Goal: Transaction & Acquisition: Purchase product/service

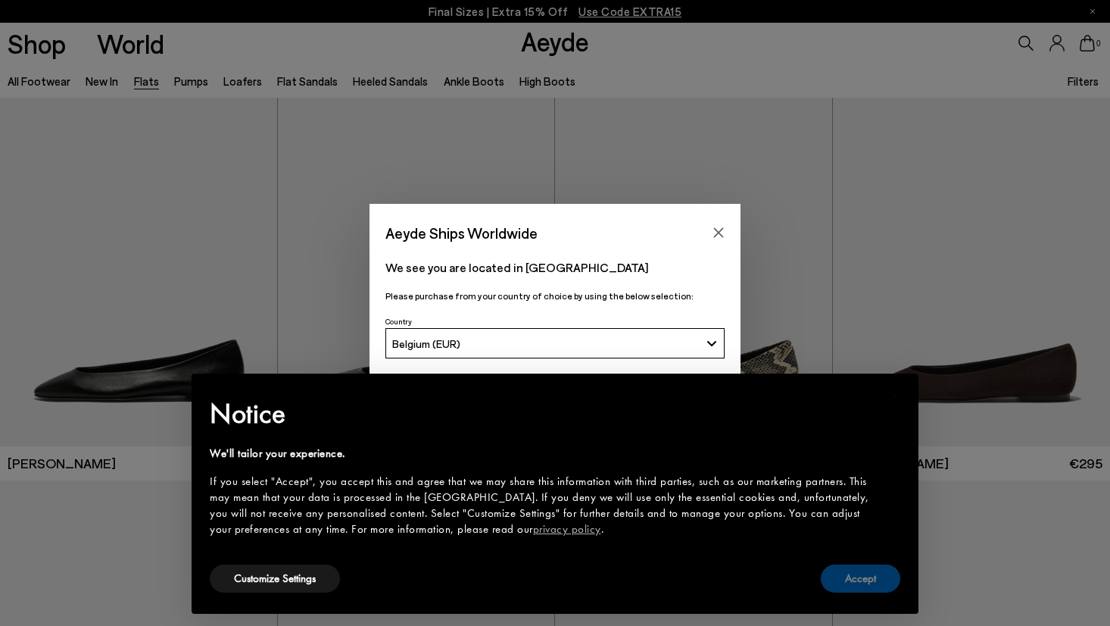
click at [856, 574] on button "Accept" at bounding box center [861, 578] width 80 height 28
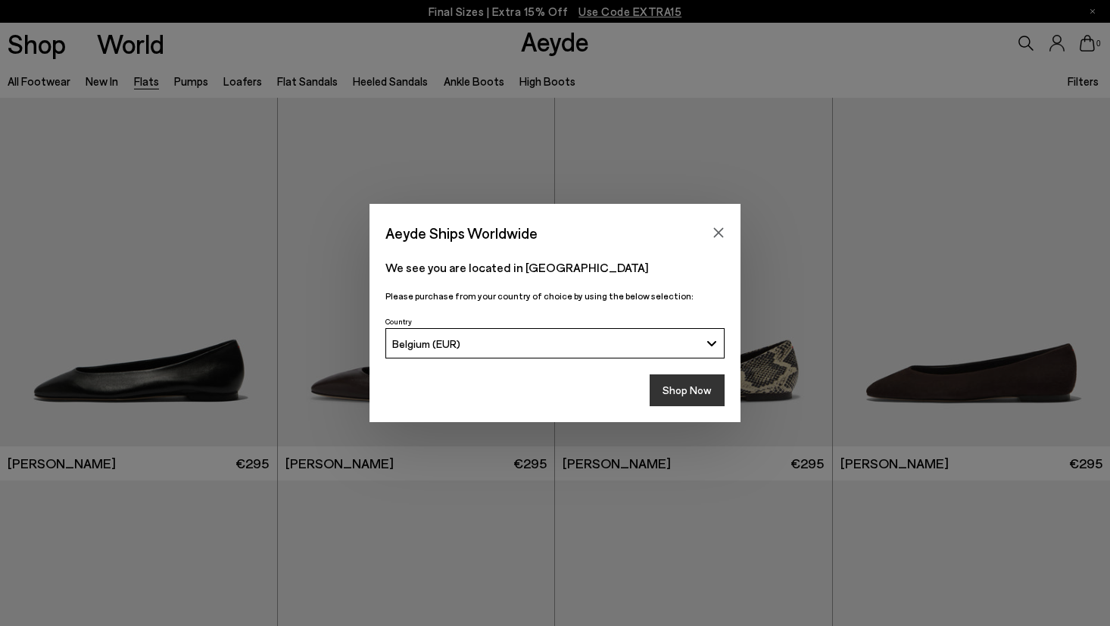
click at [710, 392] on button "Shop Now" at bounding box center [687, 390] width 75 height 32
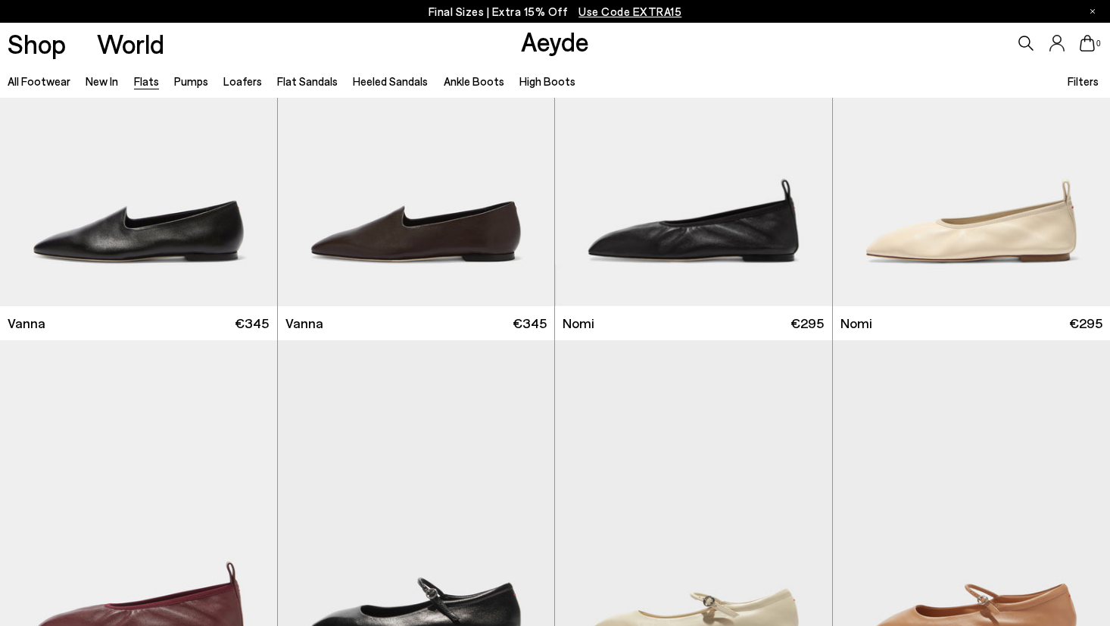
scroll to position [523, 0]
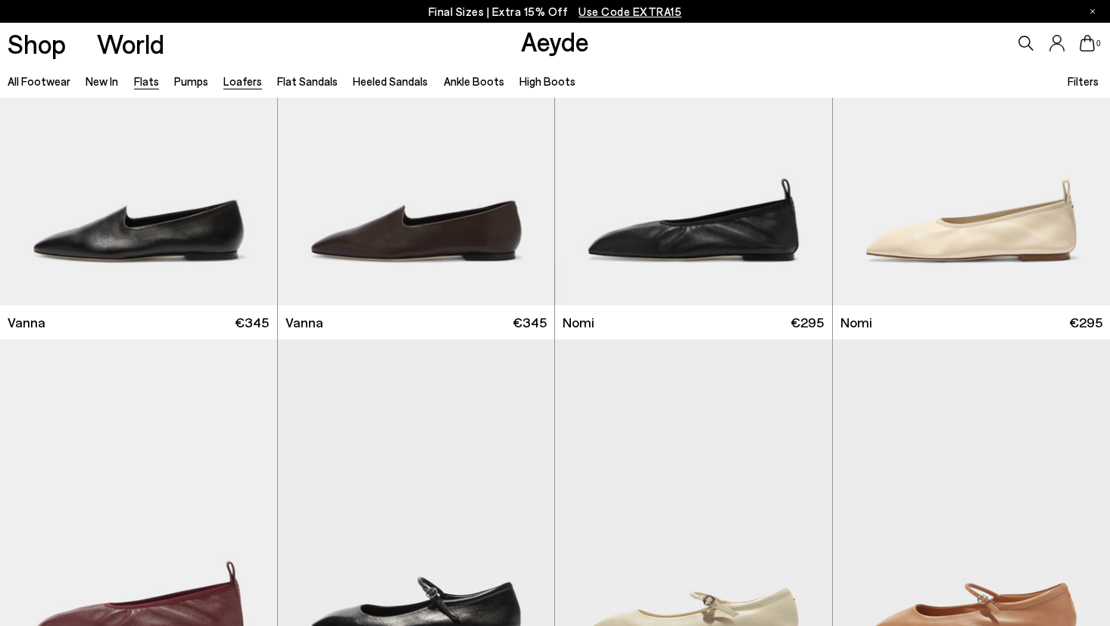
click at [239, 77] on link "Loafers" at bounding box center [242, 81] width 39 height 14
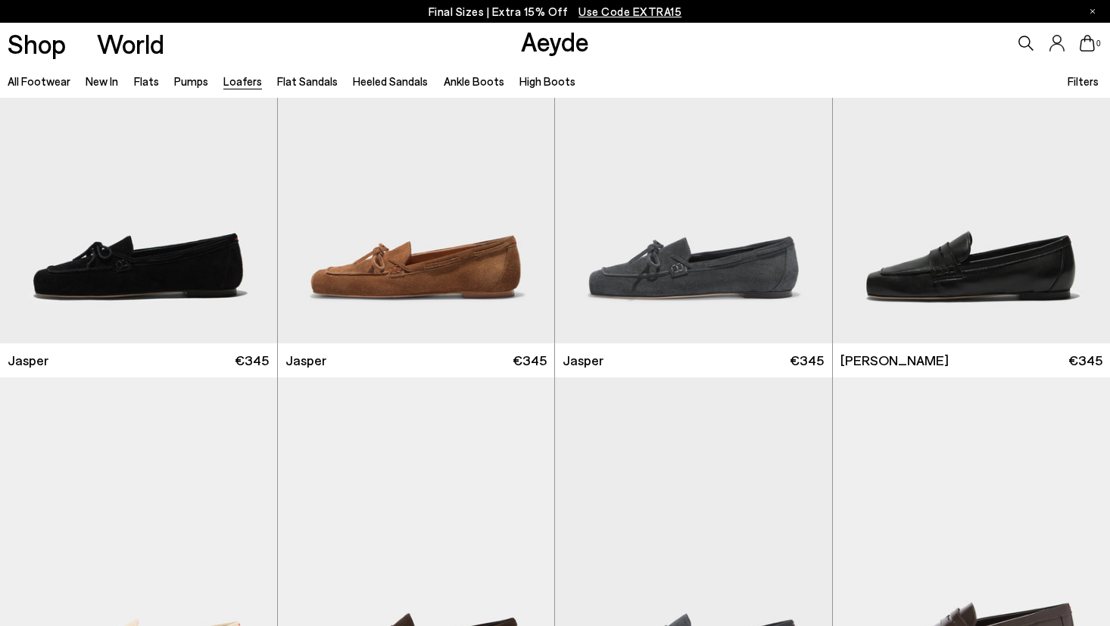
scroll to position [493, 0]
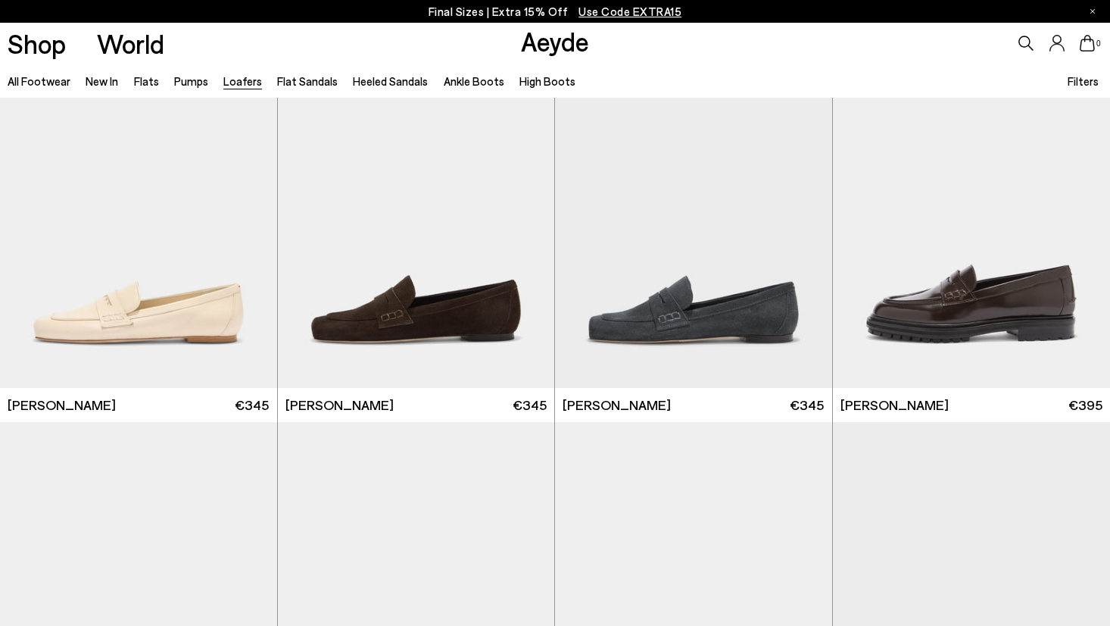
scroll to position [826, 0]
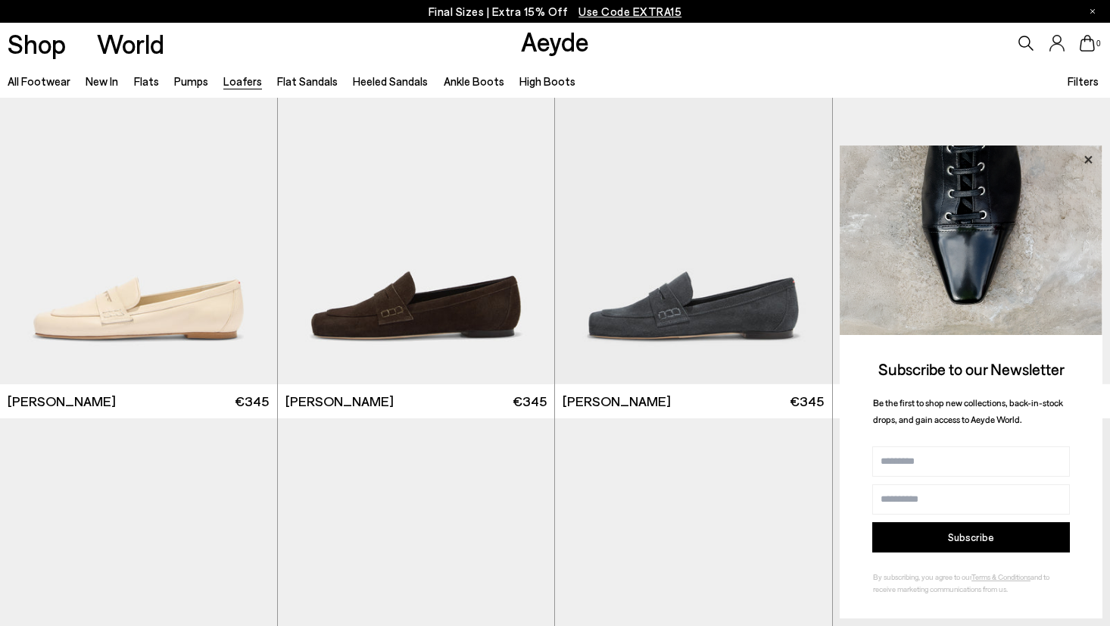
click at [1086, 159] on icon at bounding box center [1088, 160] width 20 height 20
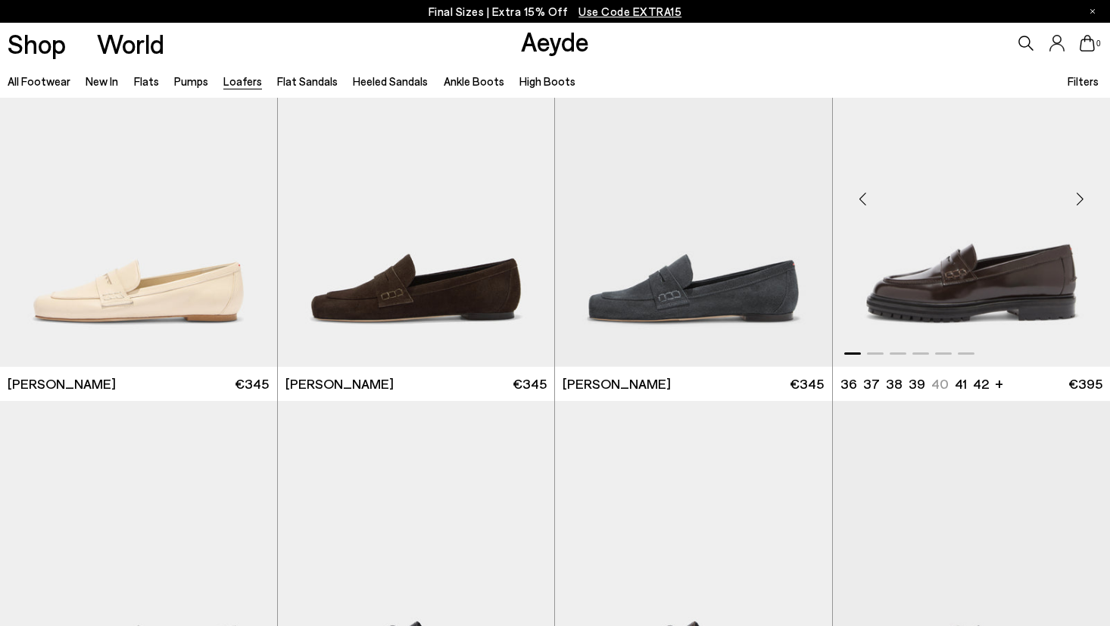
scroll to position [819, 0]
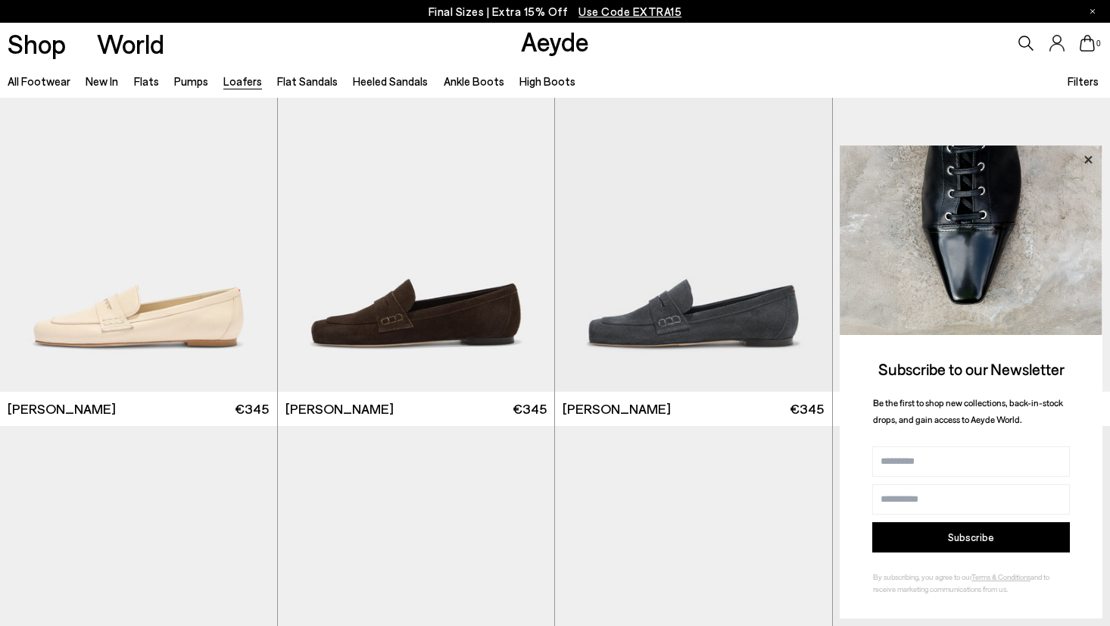
click at [1089, 154] on icon at bounding box center [1088, 160] width 20 height 20
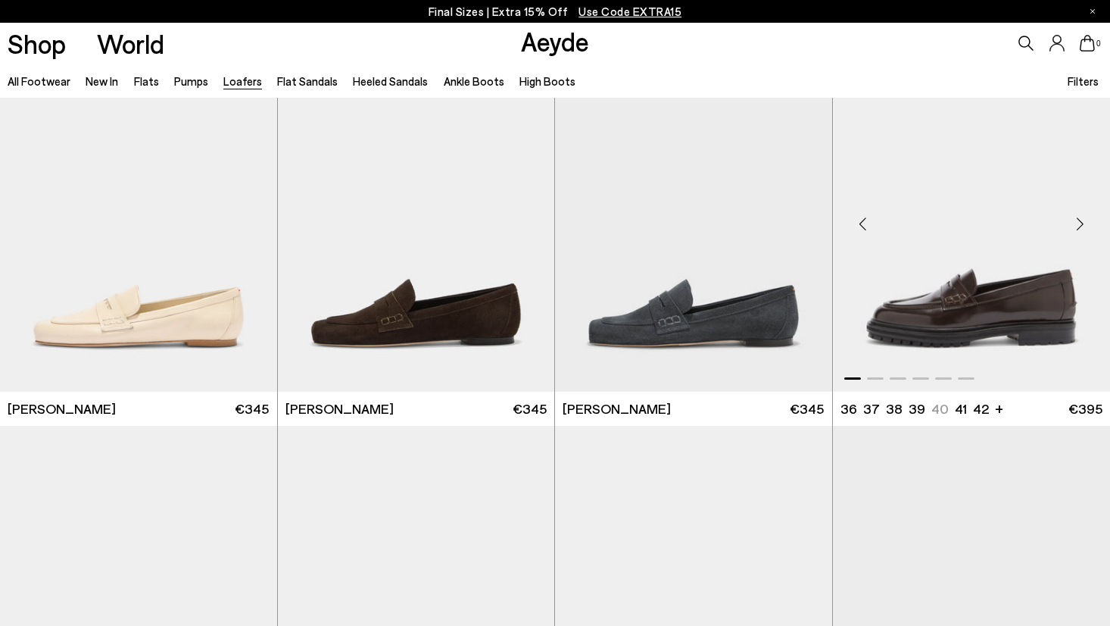
click at [1079, 227] on div "Next slide" at bounding box center [1079, 223] width 45 height 45
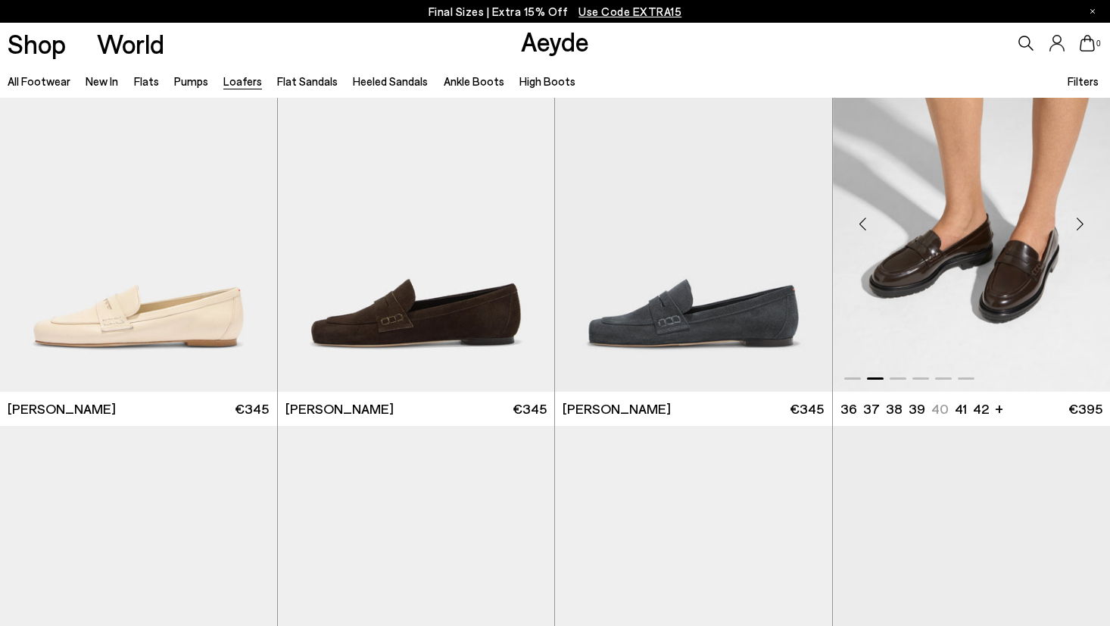
click at [1079, 227] on div "Next slide" at bounding box center [1079, 223] width 45 height 45
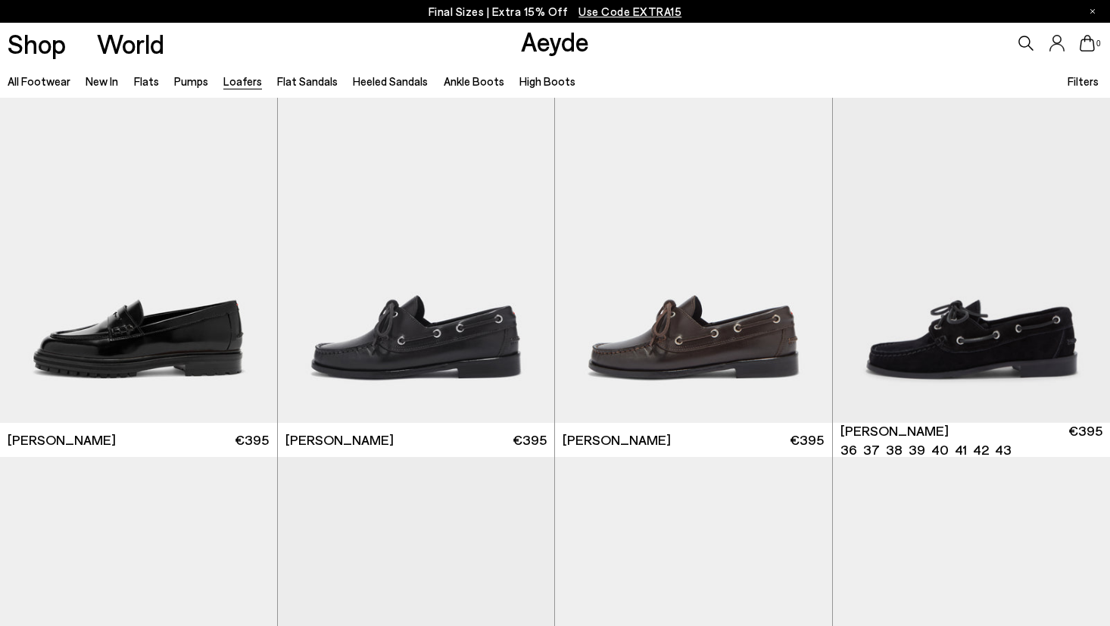
scroll to position [1170, 0]
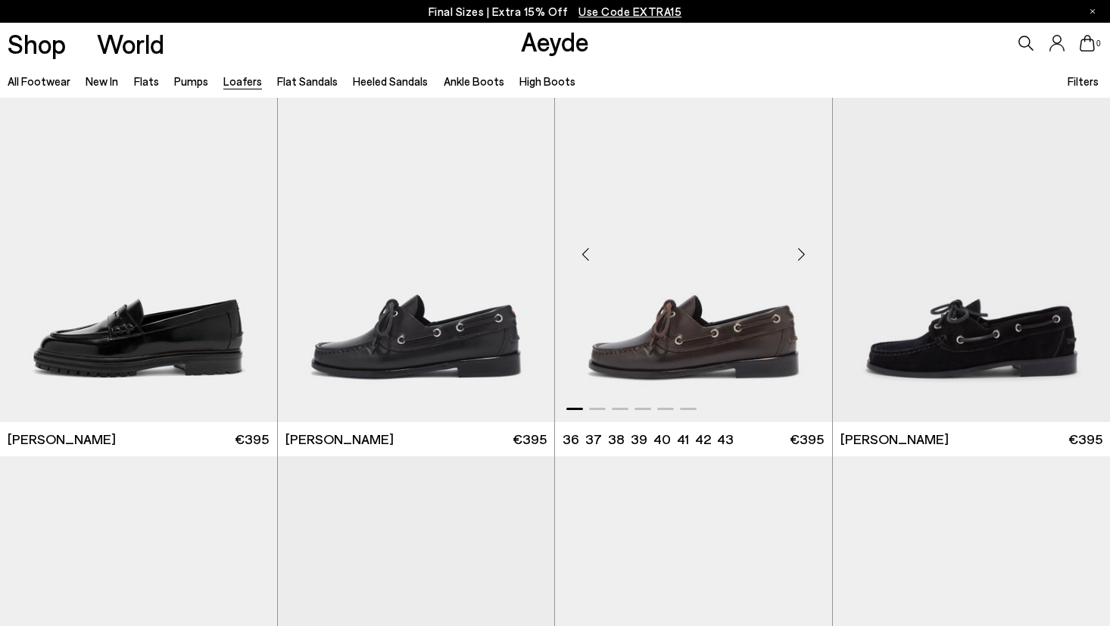
click at [800, 251] on div "Next slide" at bounding box center [801, 254] width 45 height 45
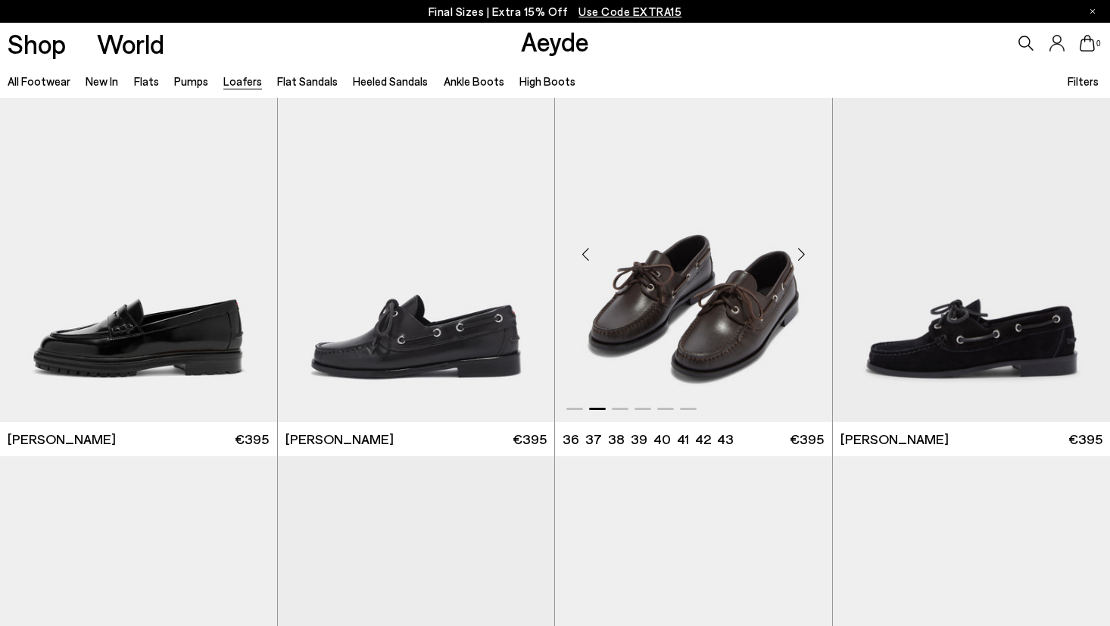
click at [800, 251] on div "Next slide" at bounding box center [801, 254] width 45 height 45
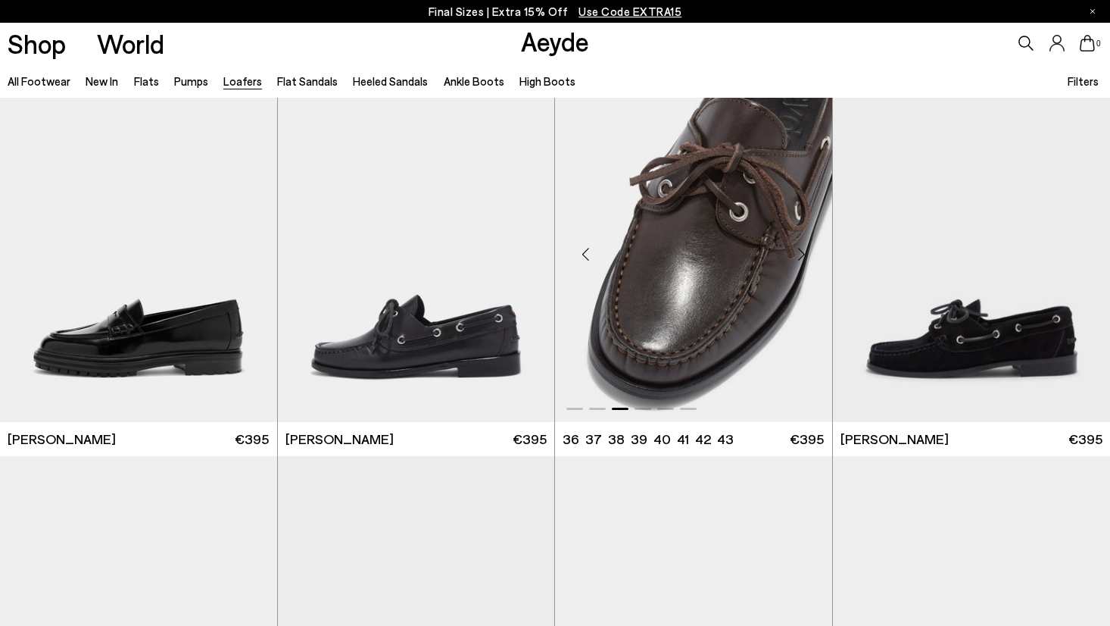
click at [800, 251] on div "Next slide" at bounding box center [801, 254] width 45 height 45
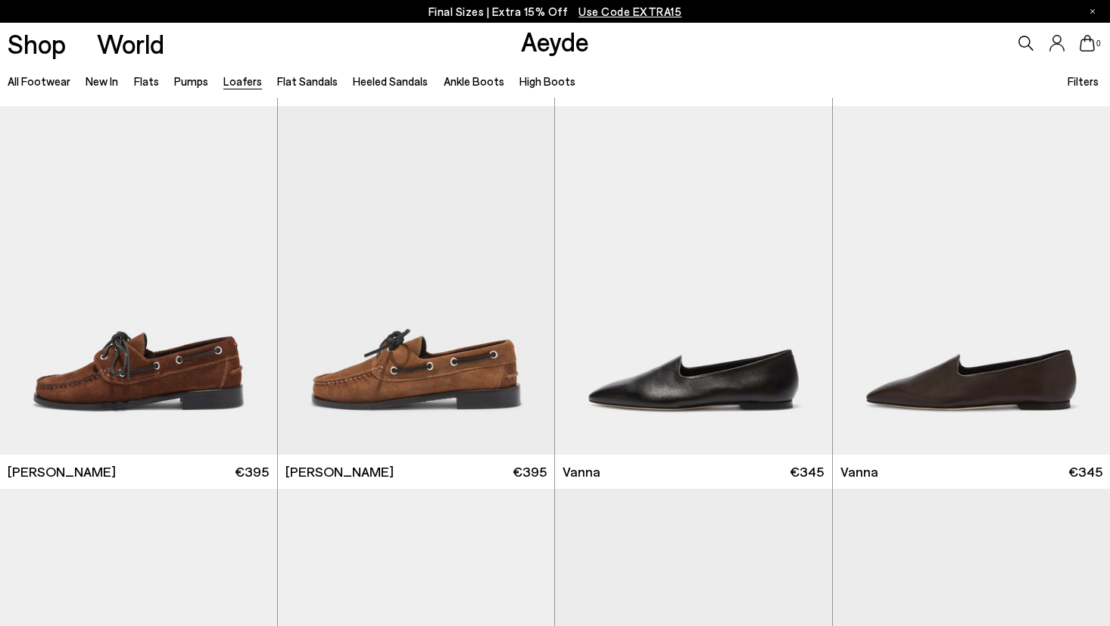
scroll to position [1521, 0]
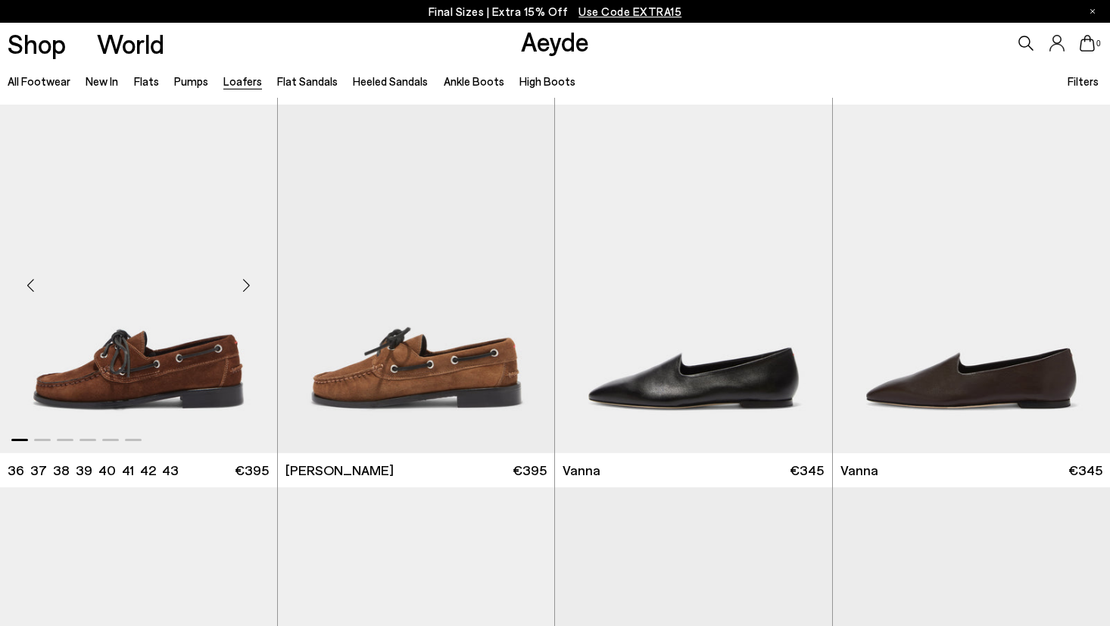
click at [250, 282] on div "Next slide" at bounding box center [246, 284] width 45 height 45
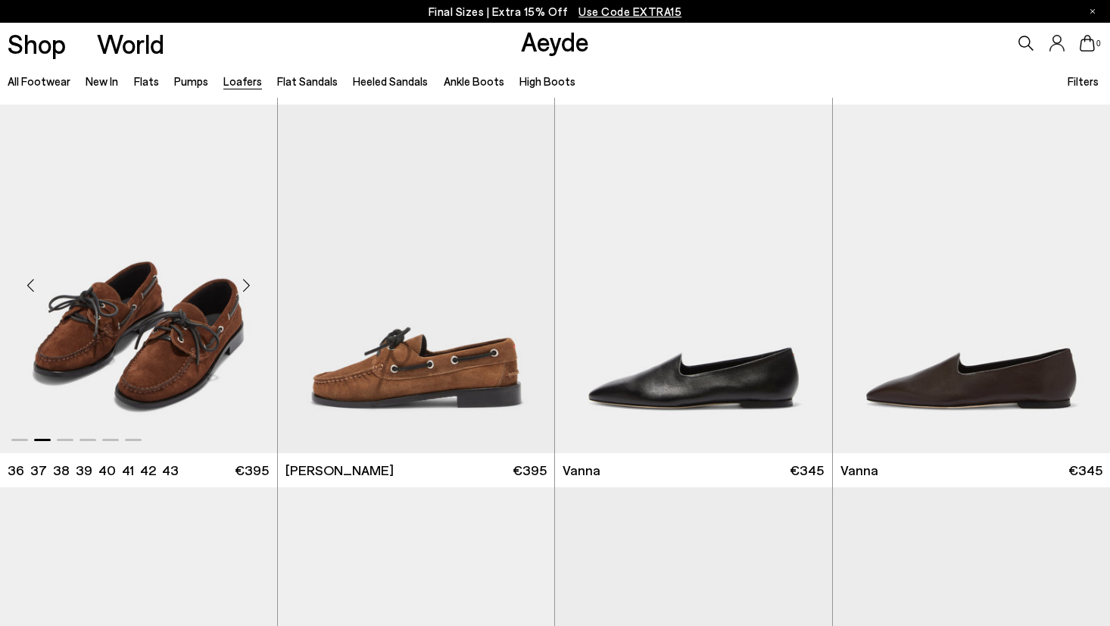
click at [250, 282] on div "Next slide" at bounding box center [246, 284] width 45 height 45
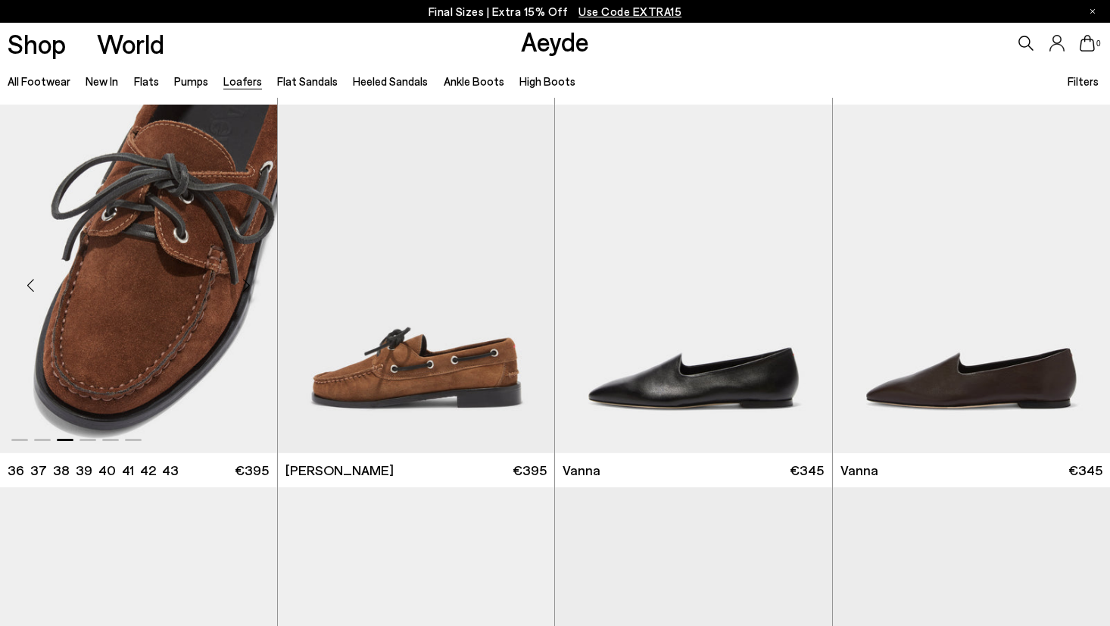
click at [250, 282] on div "Next slide" at bounding box center [246, 284] width 45 height 45
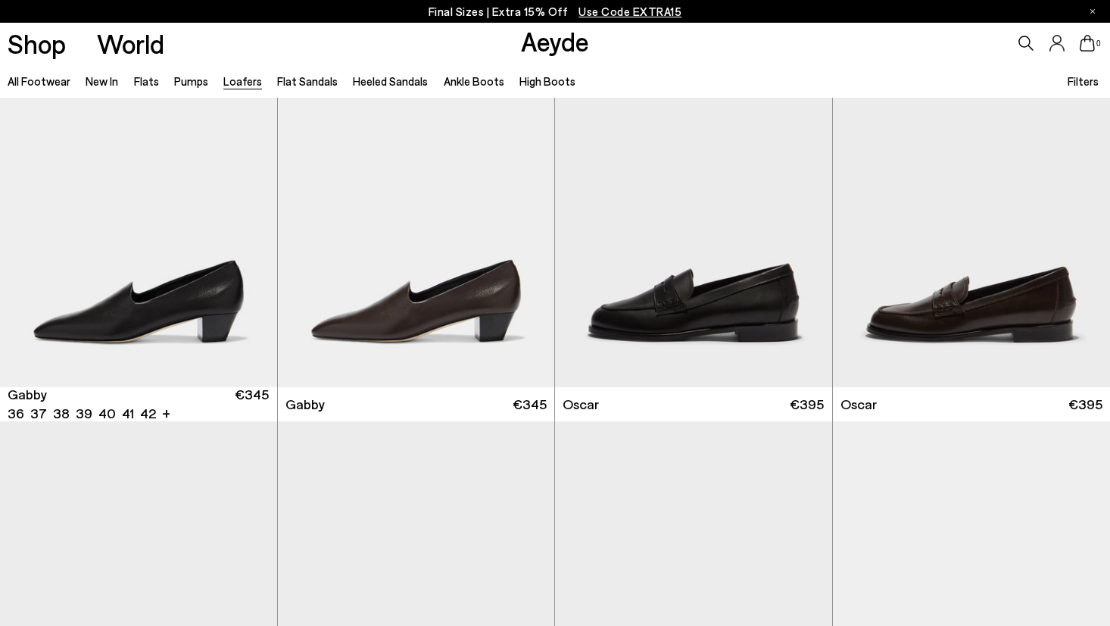
scroll to position [1973, 0]
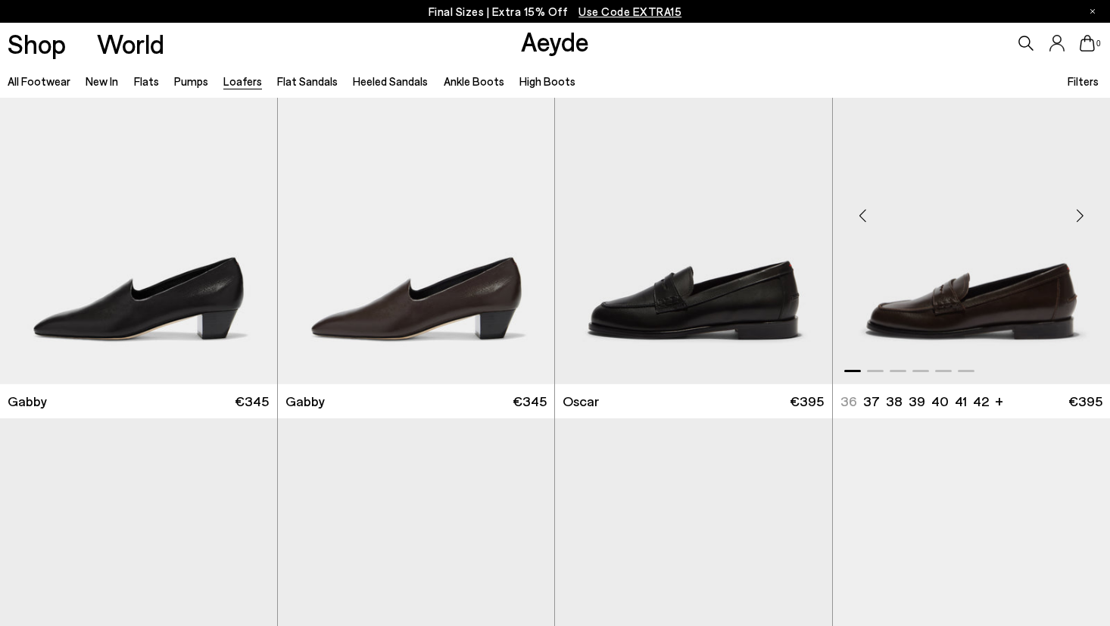
click at [1078, 211] on div "Next slide" at bounding box center [1079, 215] width 45 height 45
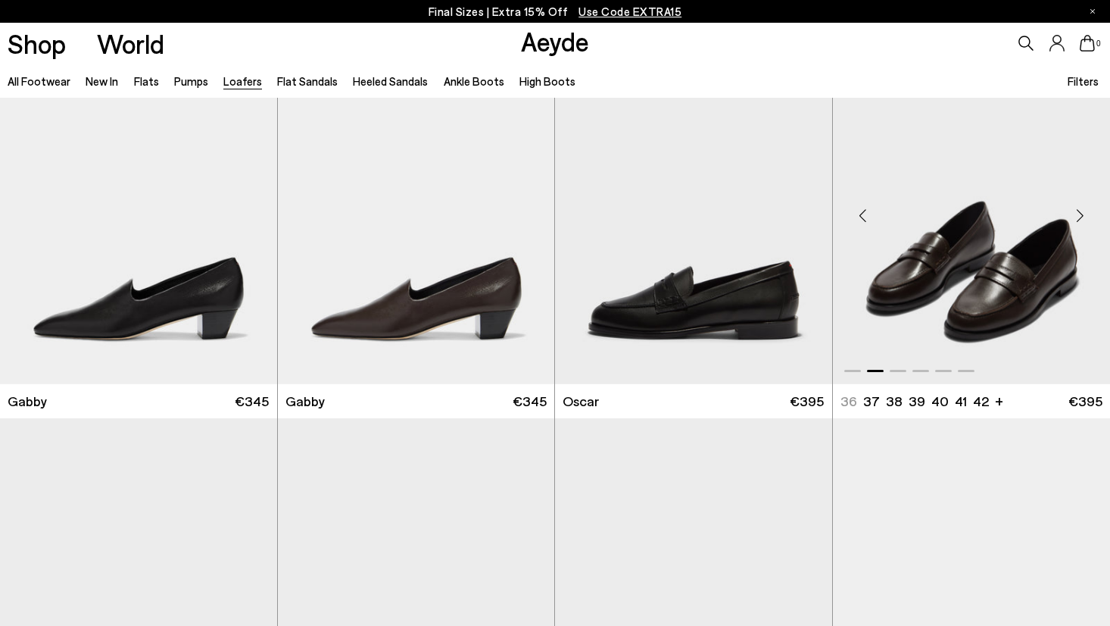
click at [1078, 211] on div "Next slide" at bounding box center [1079, 215] width 45 height 45
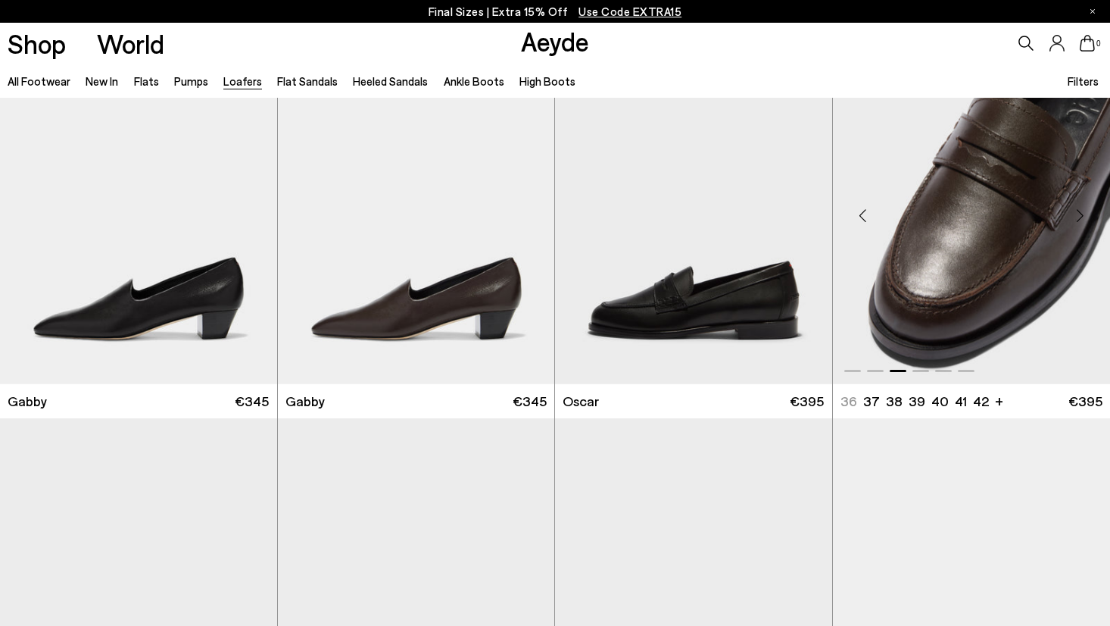
click at [1078, 211] on div "Next slide" at bounding box center [1079, 215] width 45 height 45
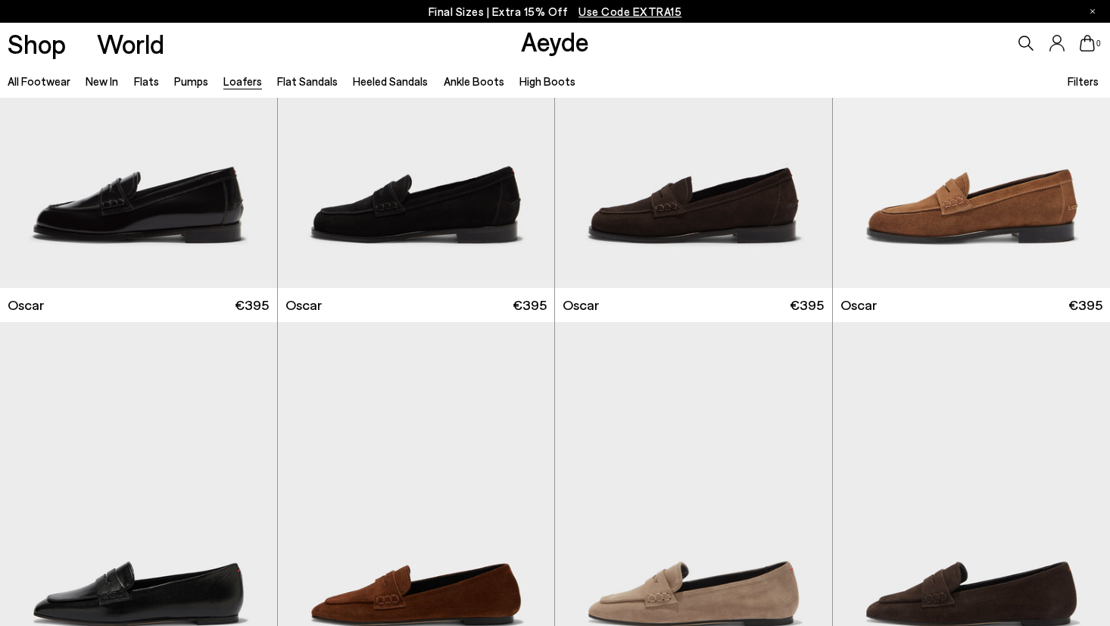
scroll to position [2460, 0]
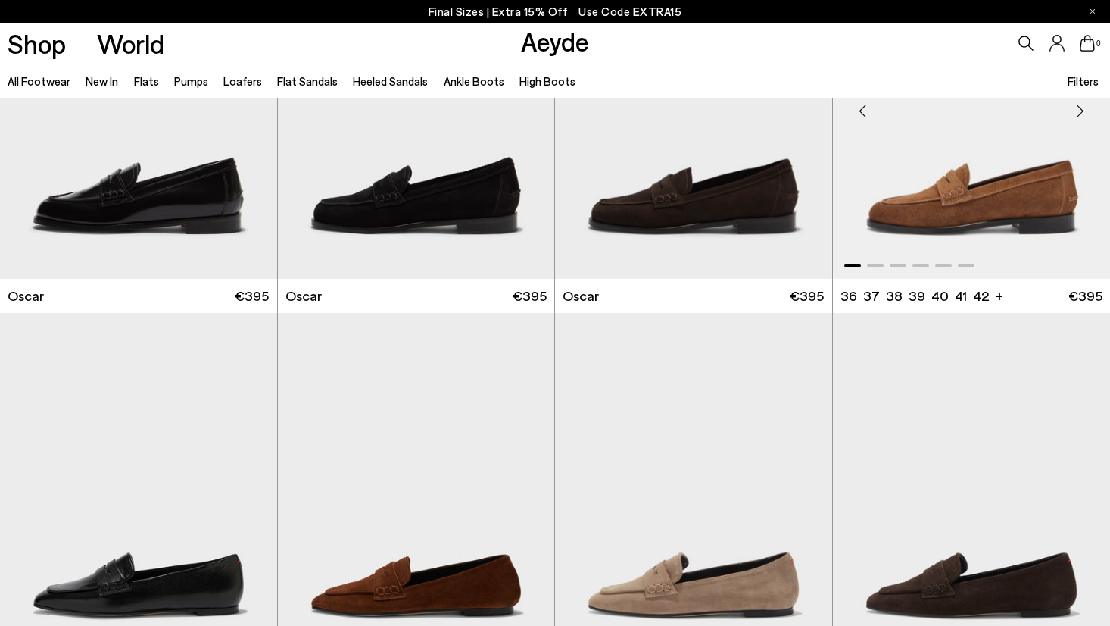
click at [1081, 105] on div "Next slide" at bounding box center [1079, 110] width 45 height 45
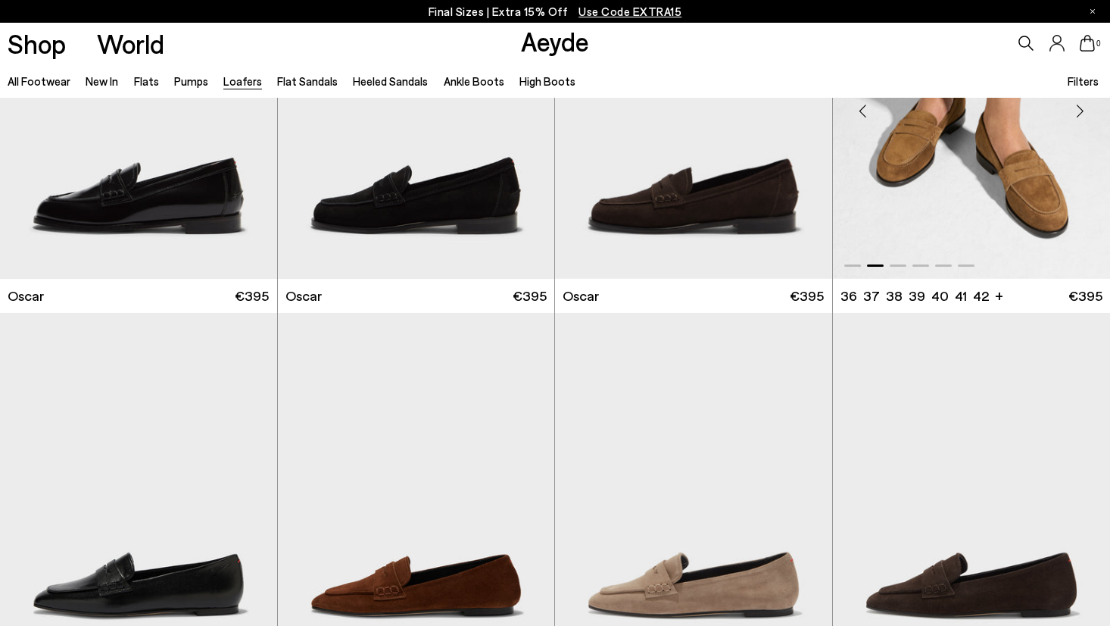
click at [1081, 105] on div "Next slide" at bounding box center [1079, 110] width 45 height 45
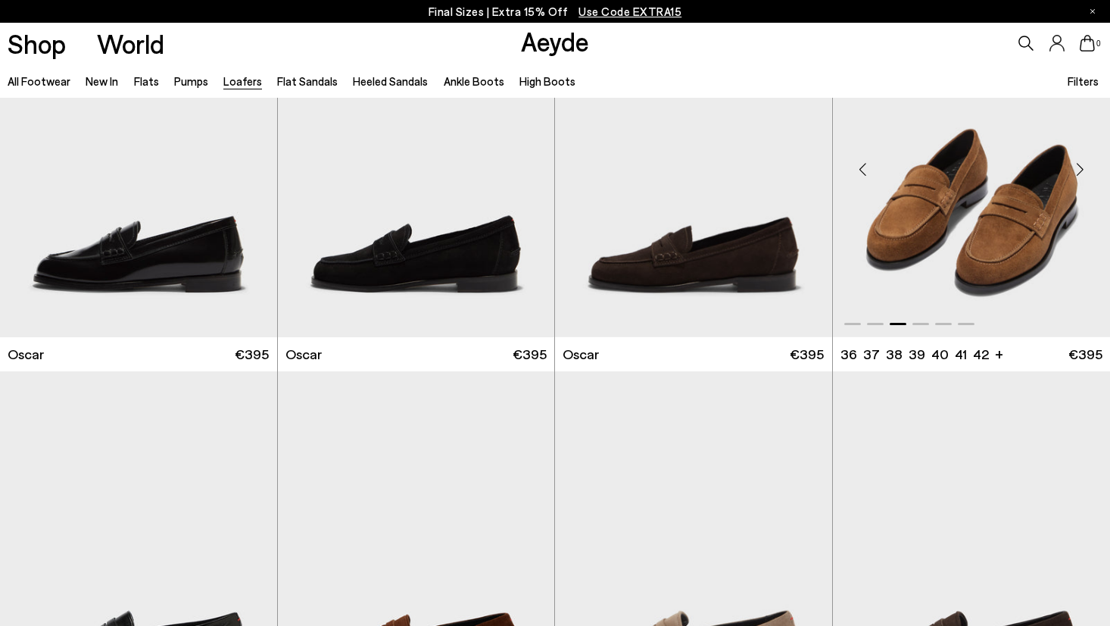
scroll to position [2396, 0]
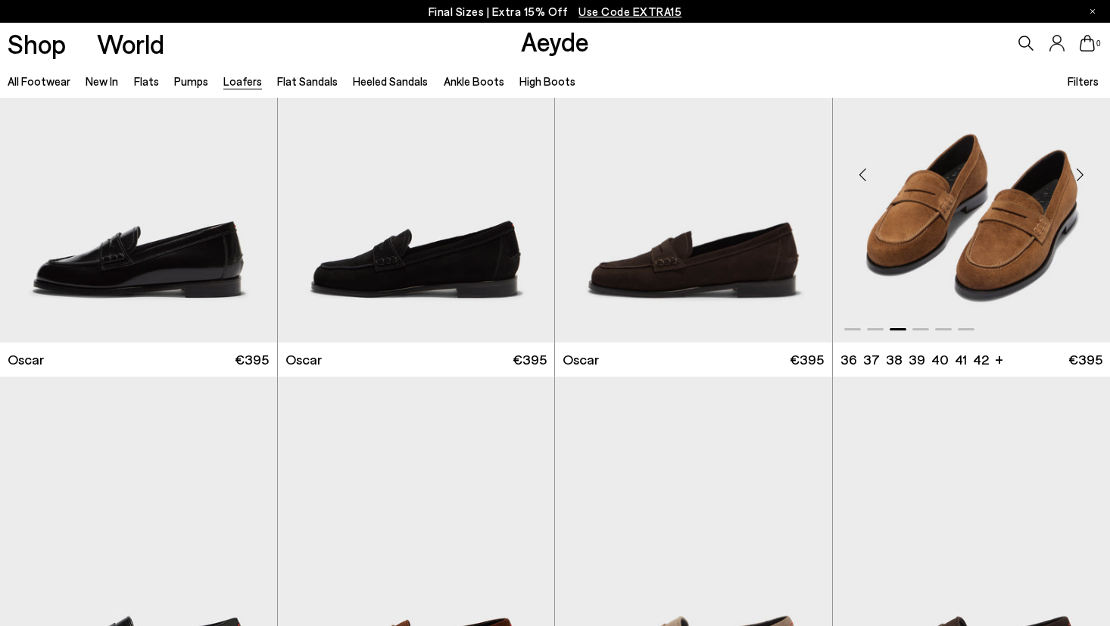
click at [1080, 167] on div "Next slide" at bounding box center [1079, 173] width 45 height 45
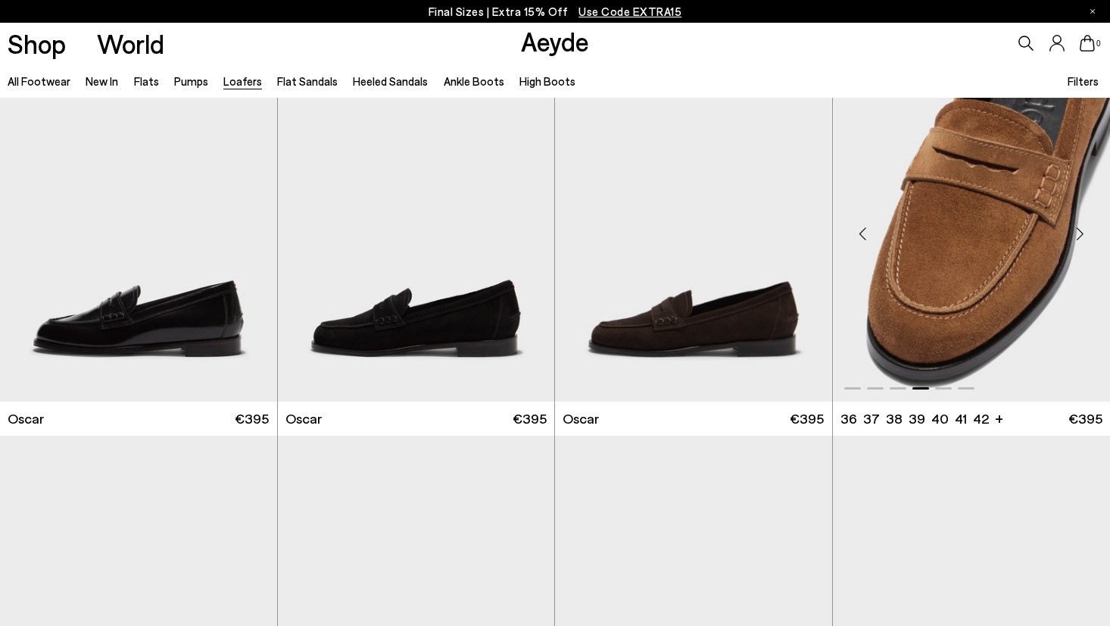
scroll to position [2338, 0]
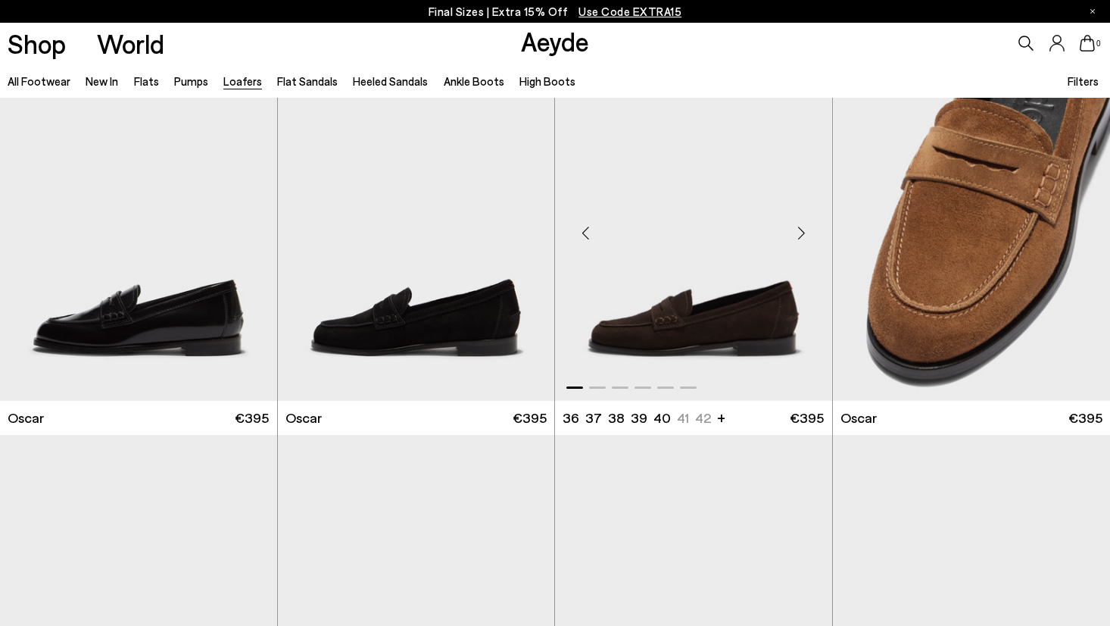
click at [796, 236] on div "Next slide" at bounding box center [801, 232] width 45 height 45
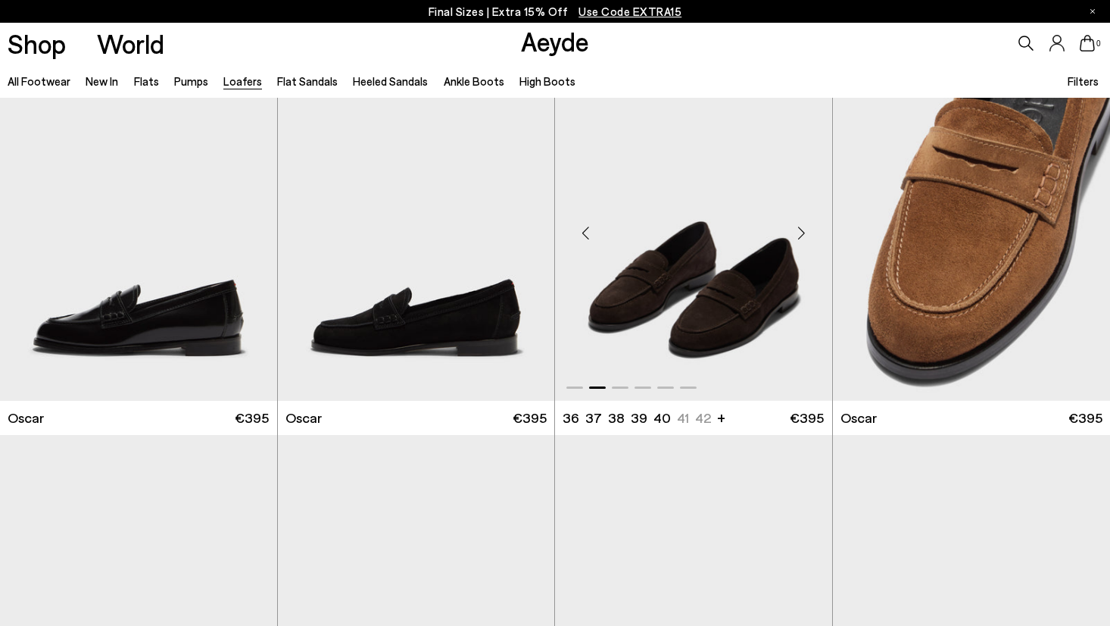
click at [796, 236] on div "Next slide" at bounding box center [801, 232] width 45 height 45
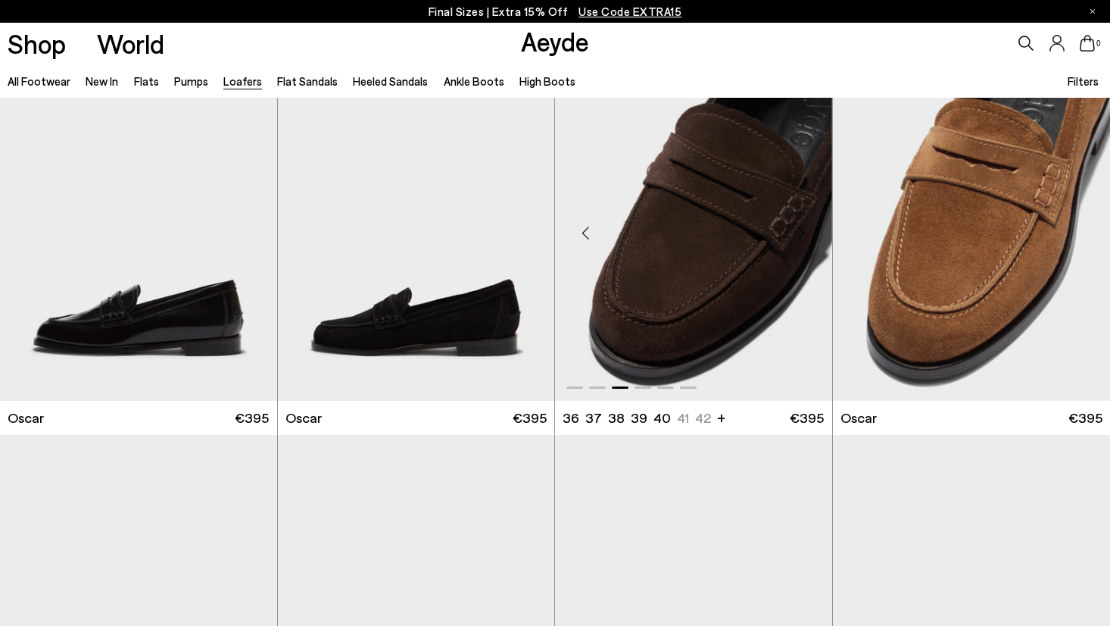
click at [796, 236] on div "Next slide" at bounding box center [801, 232] width 45 height 45
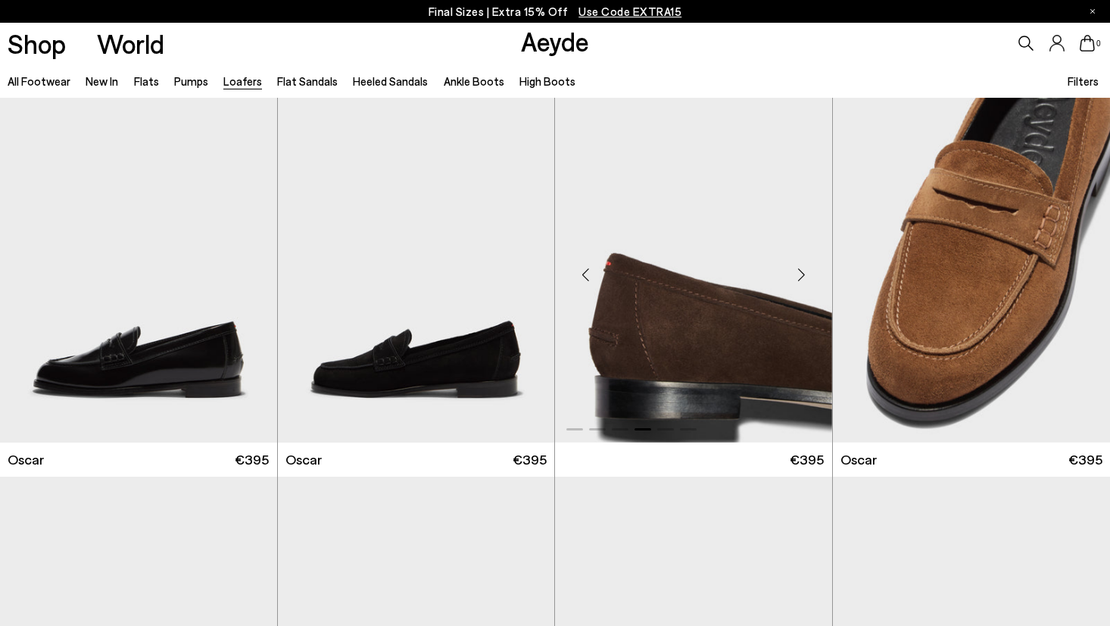
scroll to position [2292, 0]
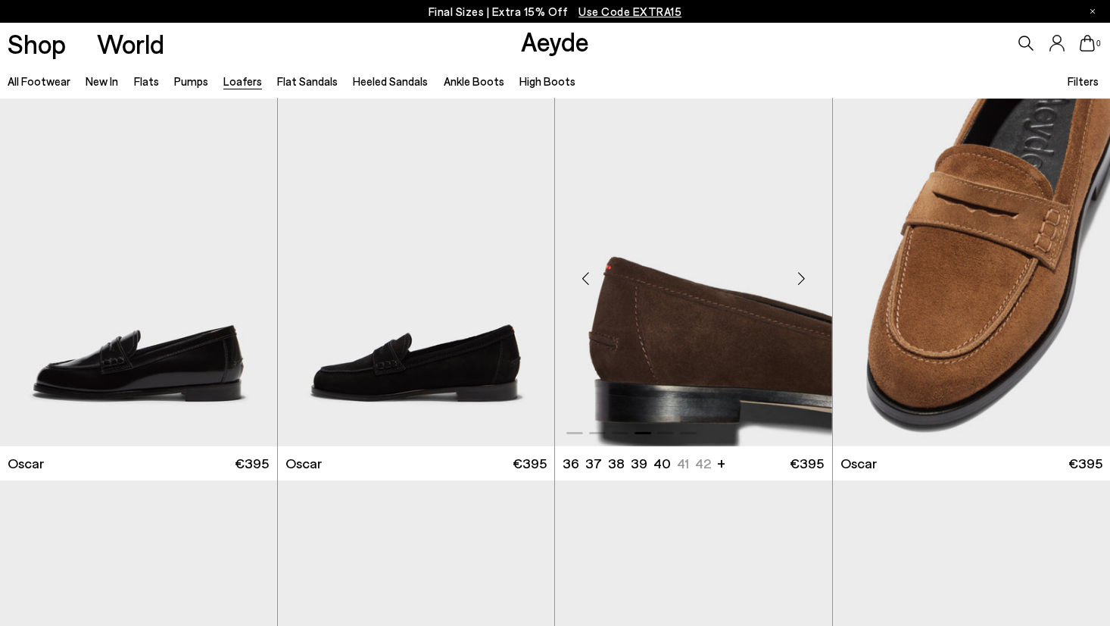
click at [734, 294] on img "4 / 6" at bounding box center [693, 272] width 277 height 348
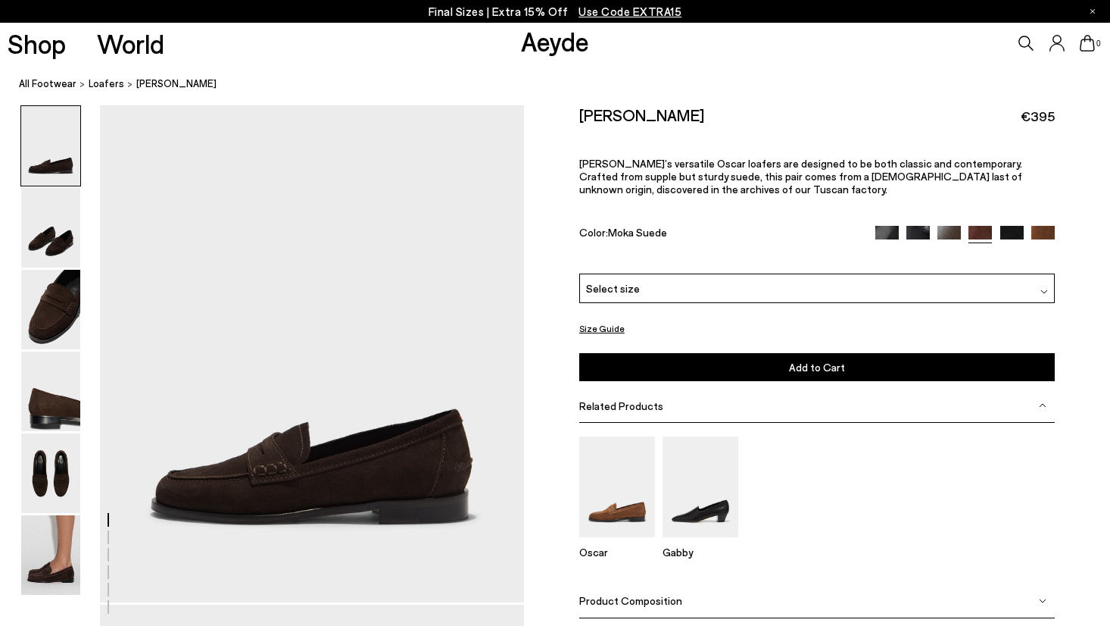
scroll to position [31, 0]
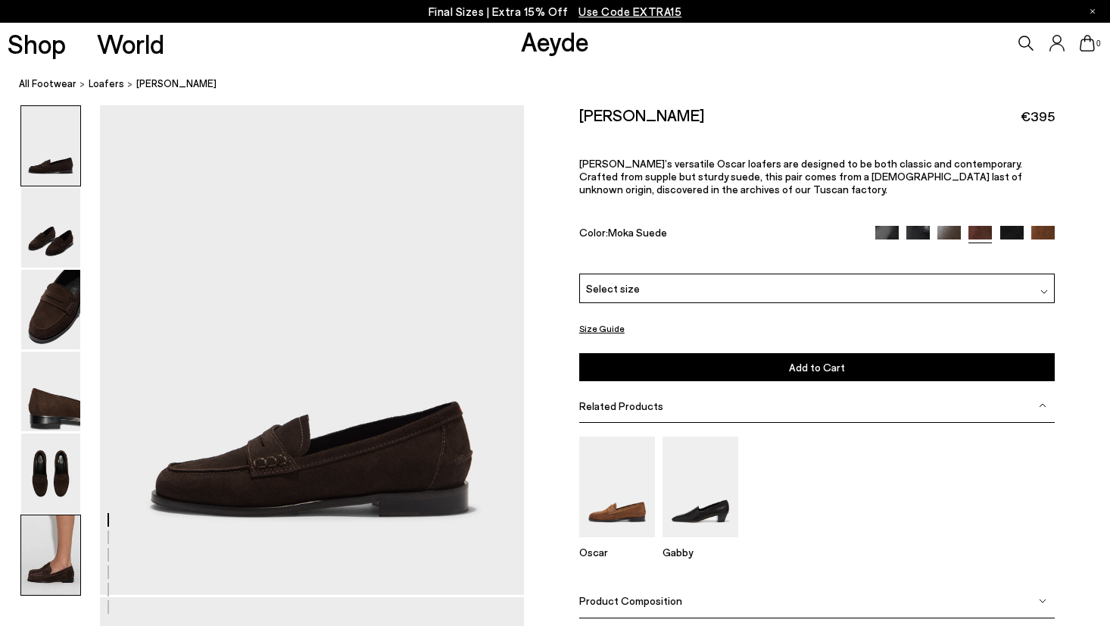
click at [30, 541] on img at bounding box center [50, 555] width 59 height 80
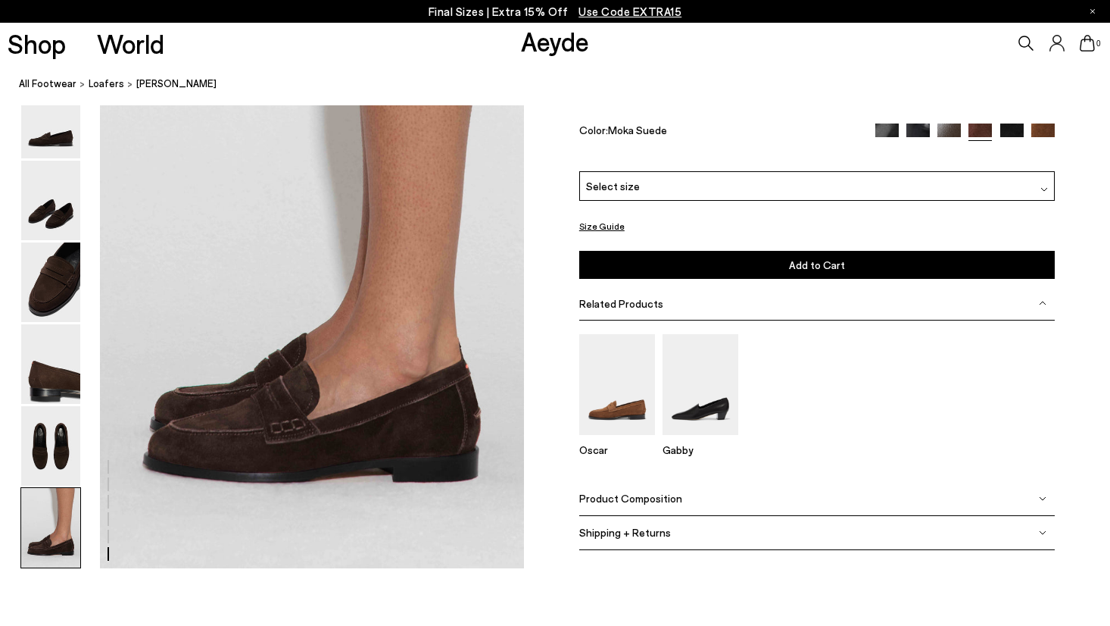
scroll to position [2897, 0]
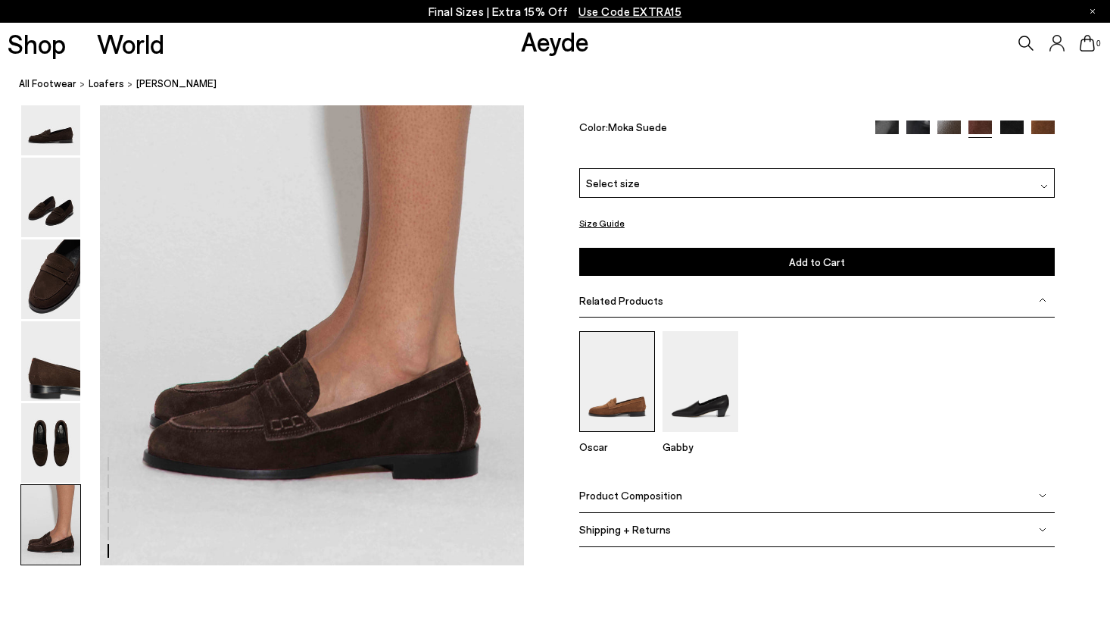
click at [645, 379] on img at bounding box center [617, 380] width 76 height 101
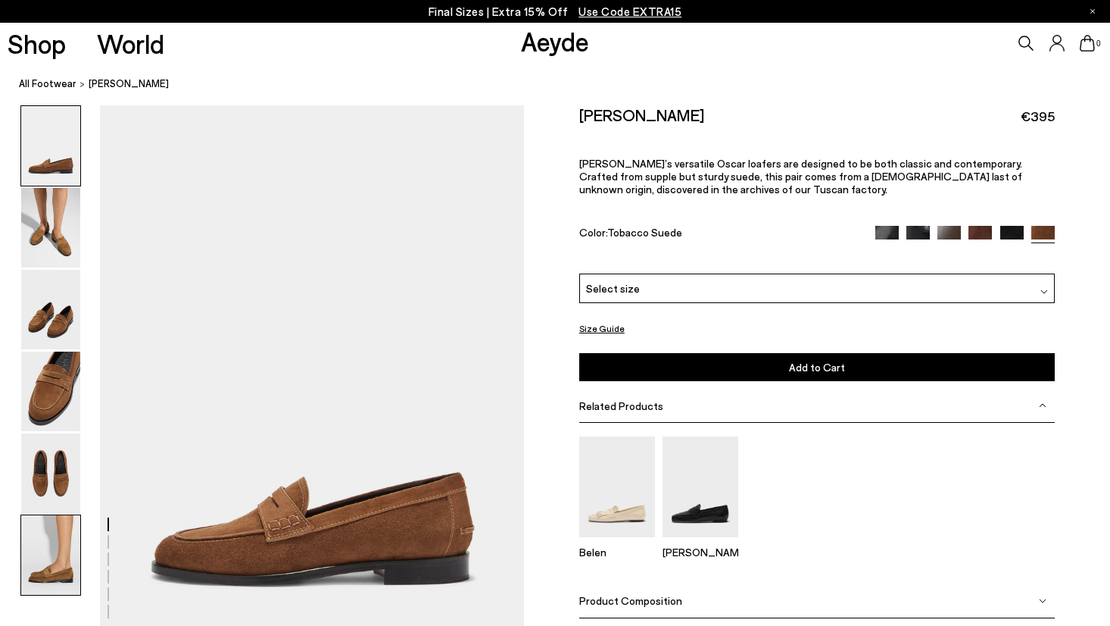
click at [42, 525] on img at bounding box center [50, 555] width 59 height 80
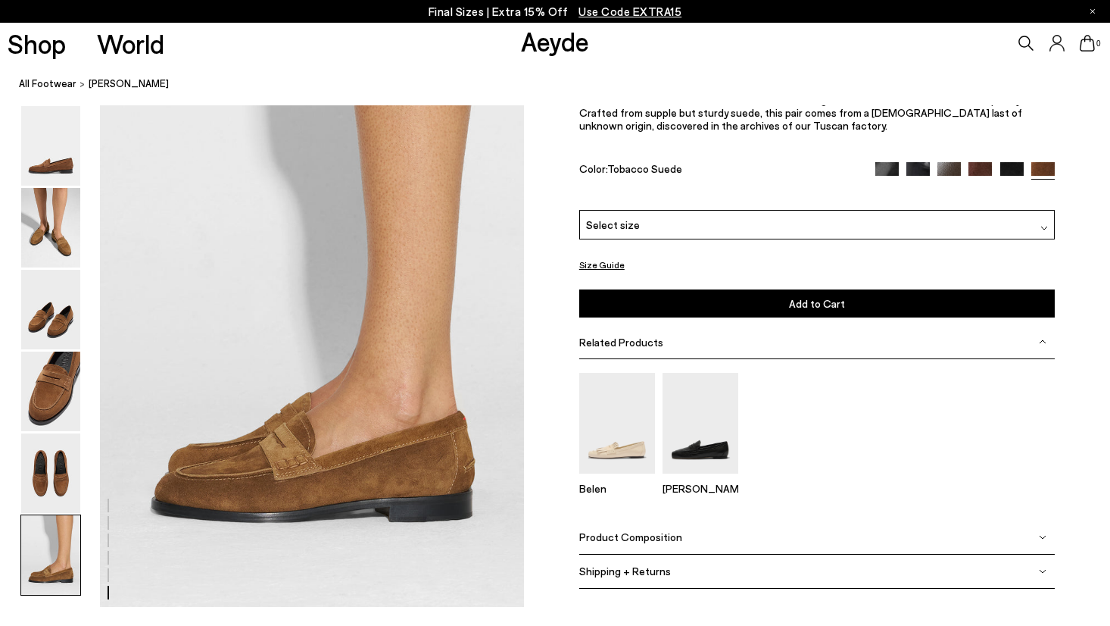
scroll to position [2897, 0]
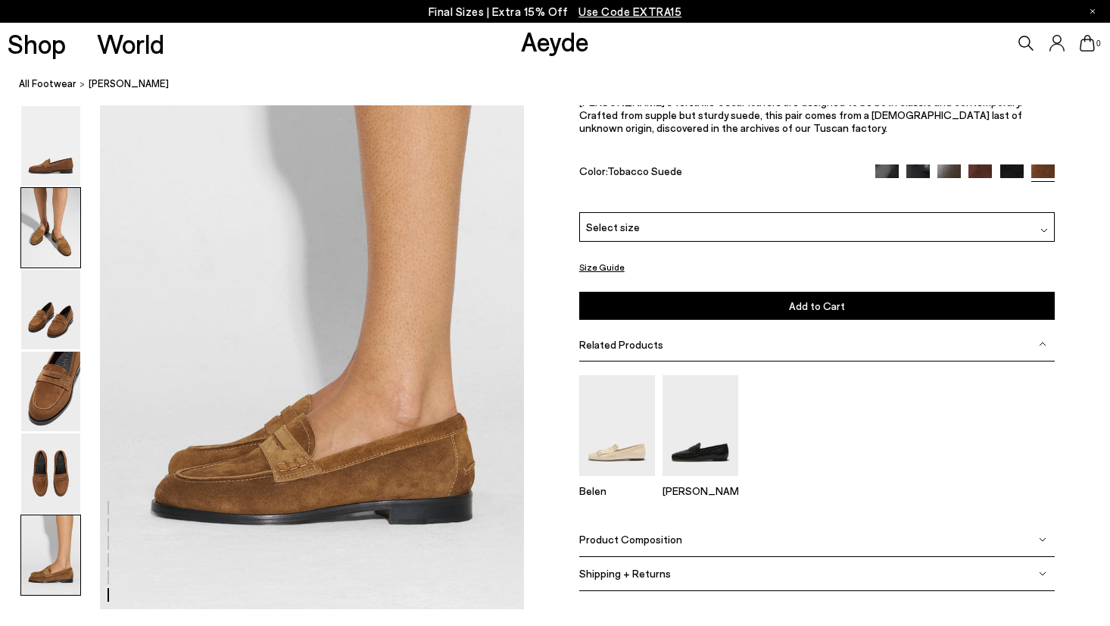
click at [47, 239] on img at bounding box center [50, 228] width 59 height 80
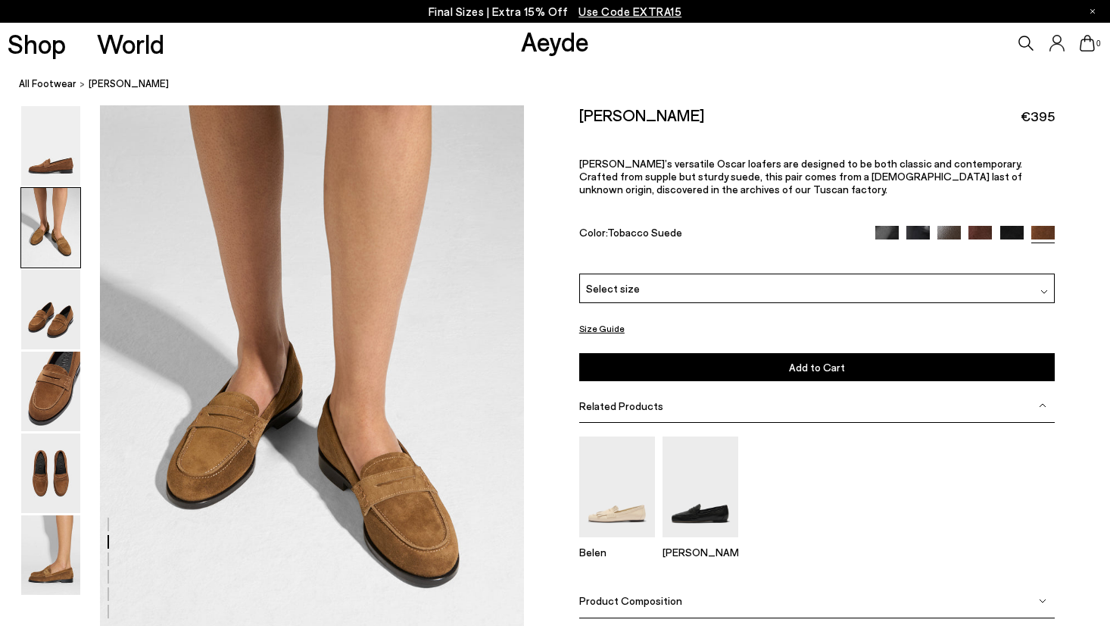
scroll to position [569, 0]
